Goal: Check status

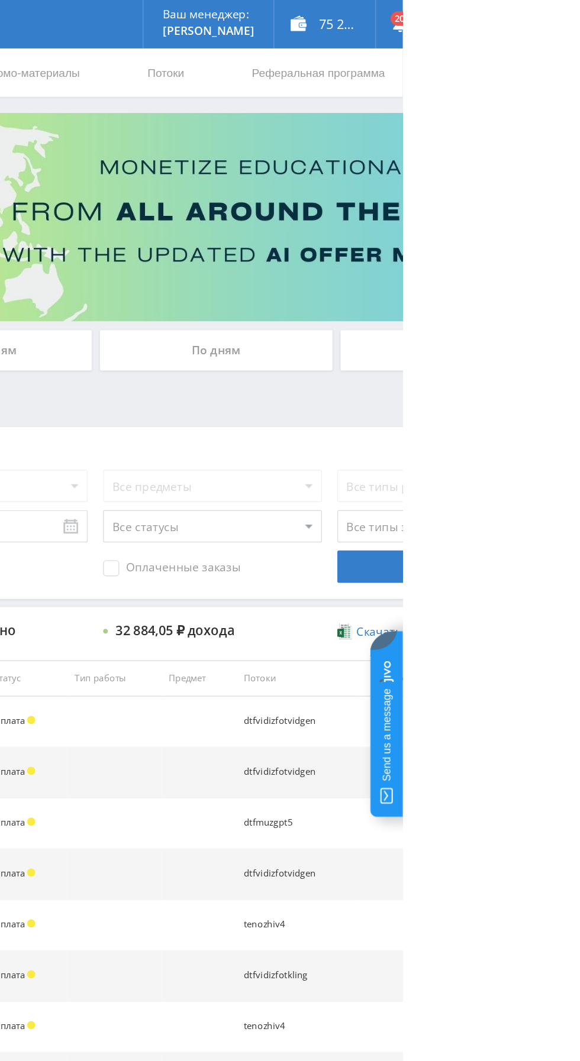
click at [410, 244] on div "По дням" at bounding box center [443, 257] width 170 height 30
click at [0, 0] on input "По дням" at bounding box center [0, 0] width 0 height 0
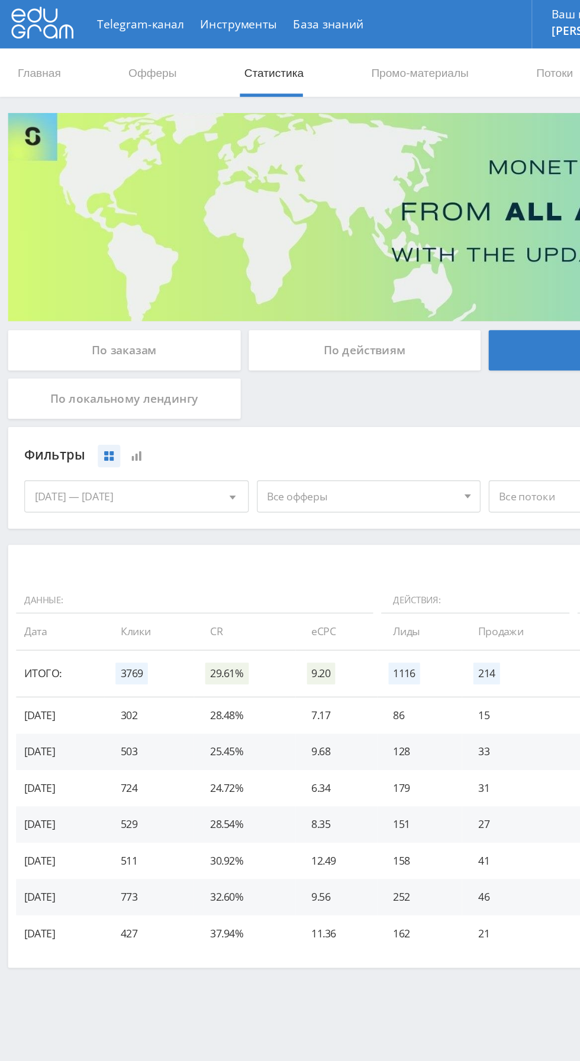
click at [63, 257] on div "По заказам" at bounding box center [91, 257] width 170 height 30
click at [0, 0] on input "По заказам" at bounding box center [0, 0] width 0 height 0
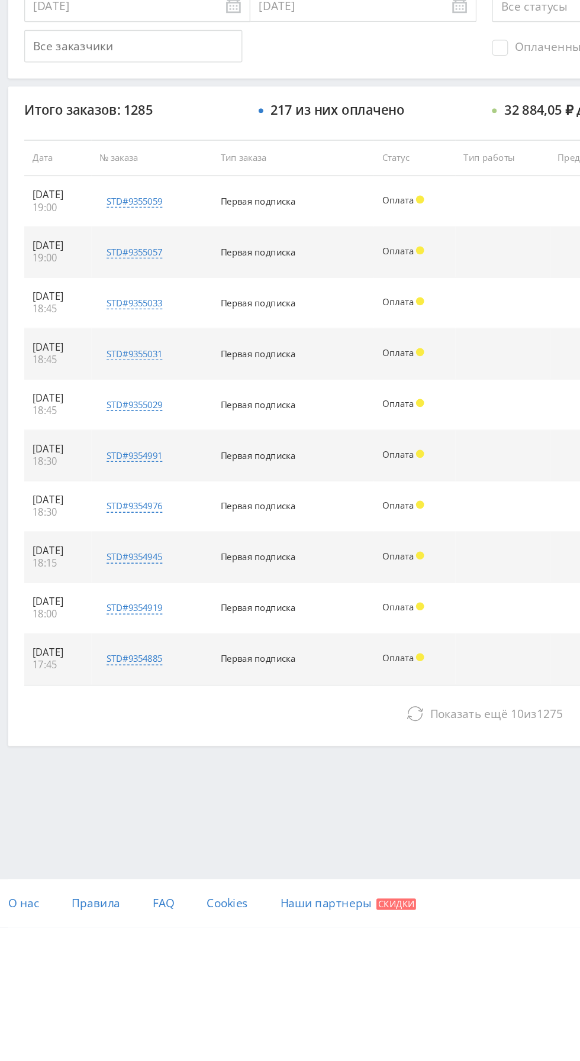
click at [122, 899] on button "Показать ещё 10 из 1275" at bounding box center [355, 904] width 674 height 24
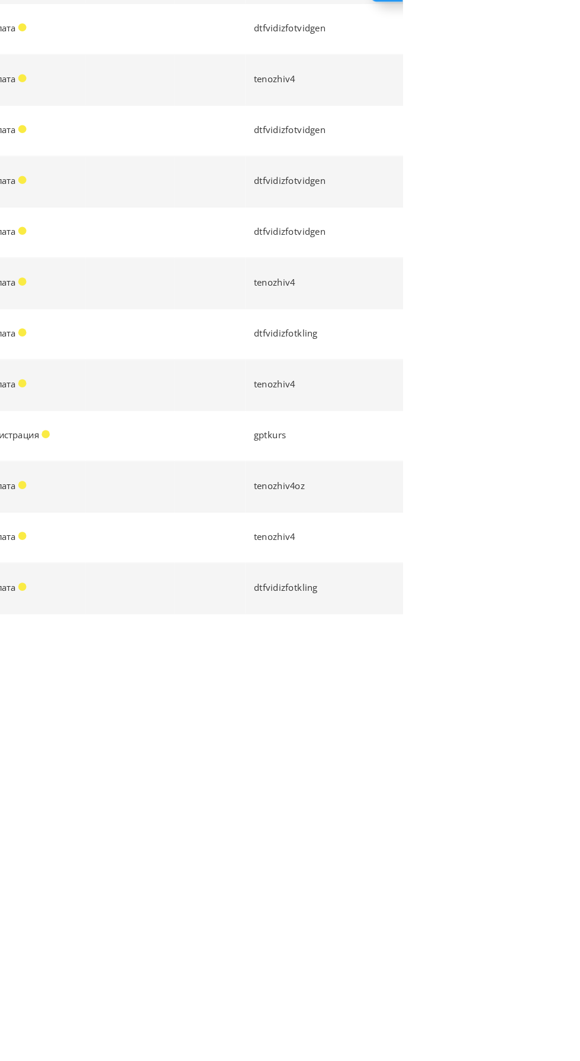
scroll to position [208, 0]
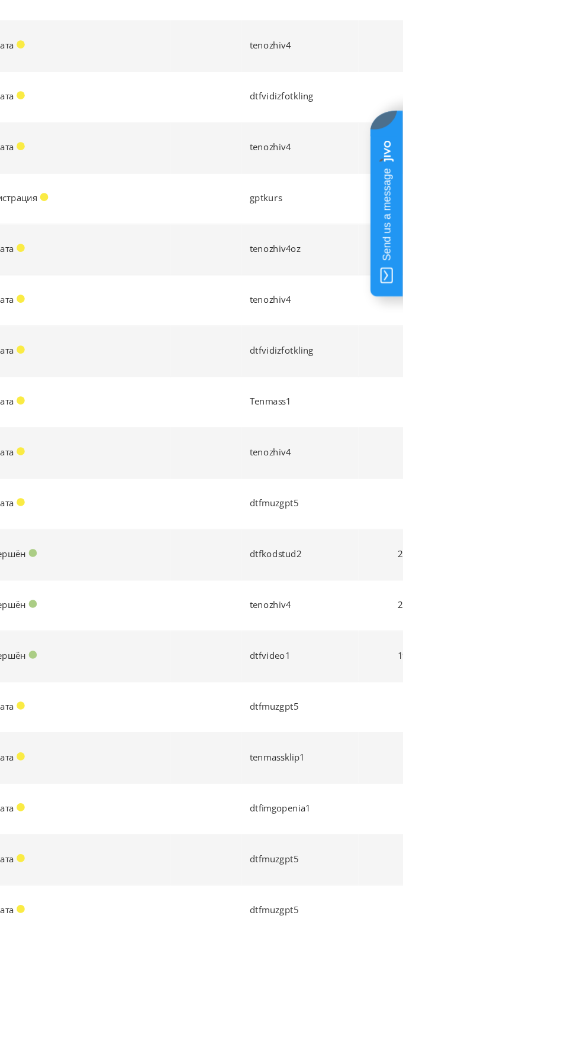
scroll to position [598, 0]
